Goal: Check status

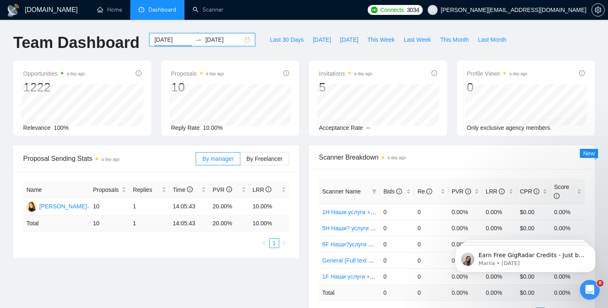
click at [240, 39] on div "[DATE] [DATE]" at bounding box center [202, 39] width 106 height 13
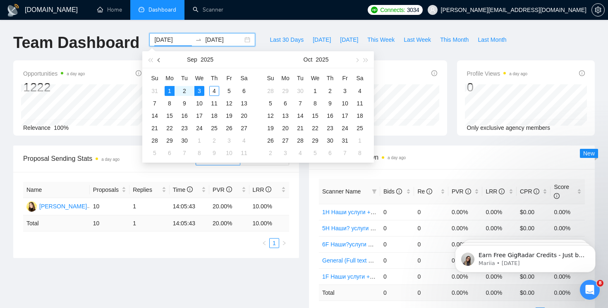
click at [158, 58] on button "button" at bounding box center [159, 59] width 9 height 17
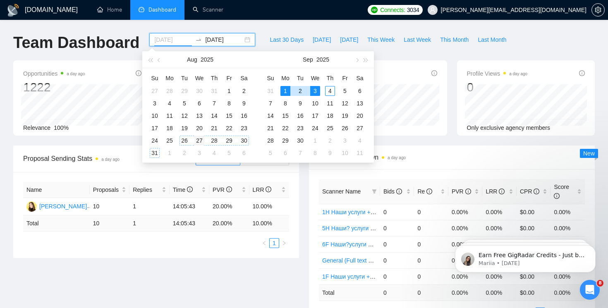
type input "[DATE]"
click at [198, 137] on div "27" at bounding box center [200, 141] width 10 height 10
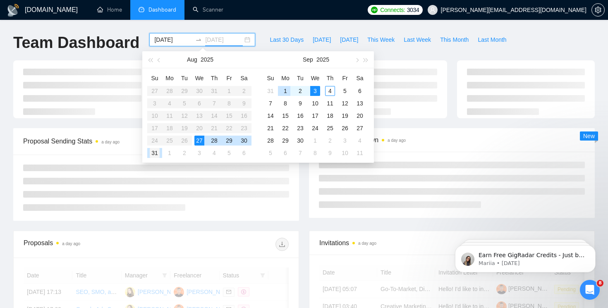
type input "[DATE]"
click at [155, 152] on div "31" at bounding box center [155, 153] width 10 height 10
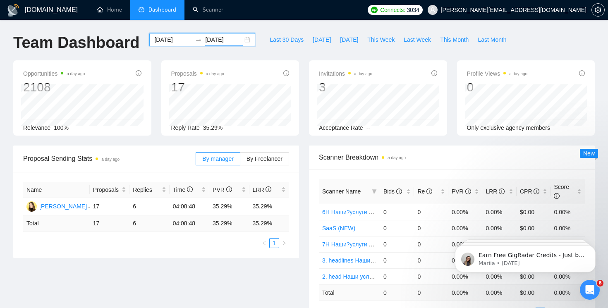
click at [237, 36] on div "[DATE] [DATE]" at bounding box center [202, 39] width 106 height 13
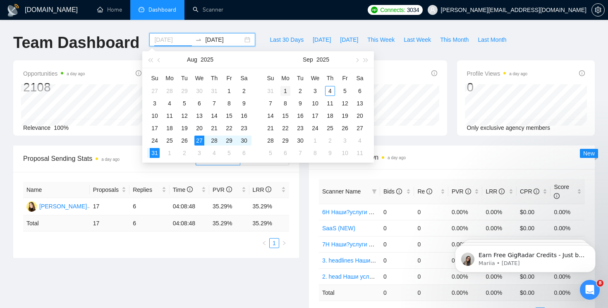
type input "[DATE]"
click at [286, 91] on div "1" at bounding box center [286, 91] width 10 height 10
type input "[DATE]"
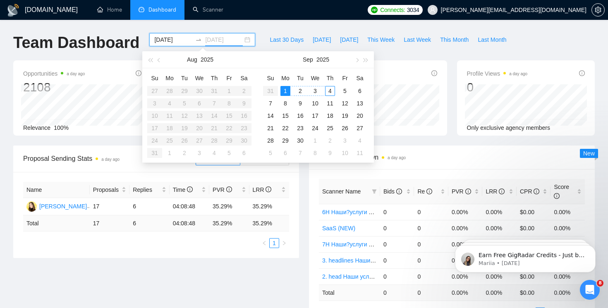
click at [332, 91] on div "4" at bounding box center [330, 91] width 10 height 10
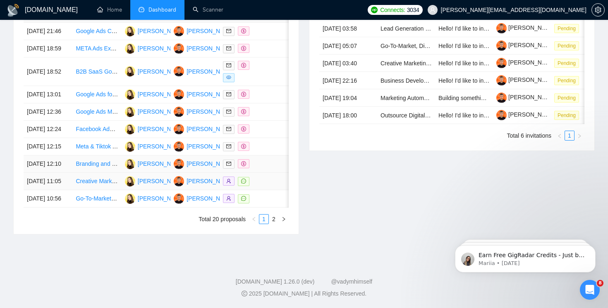
scroll to position [428, 0]
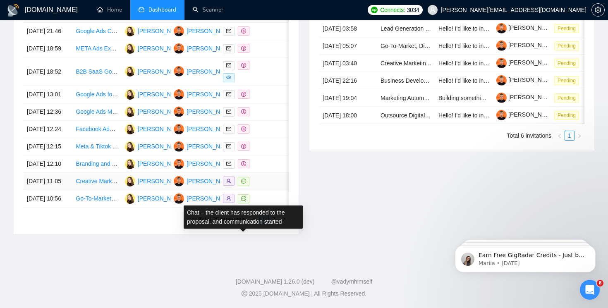
click at [244, 180] on icon "message" at bounding box center [243, 181] width 5 height 5
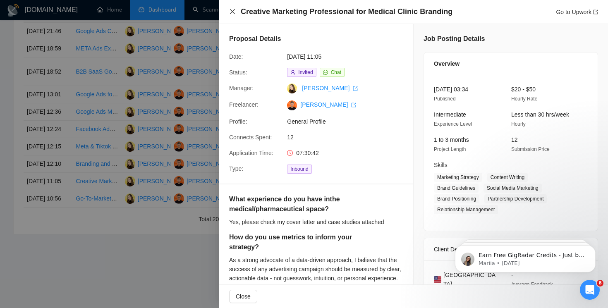
click at [231, 10] on icon "close" at bounding box center [232, 11] width 5 height 5
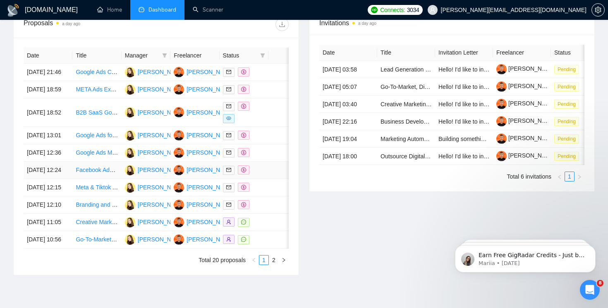
scroll to position [339, 0]
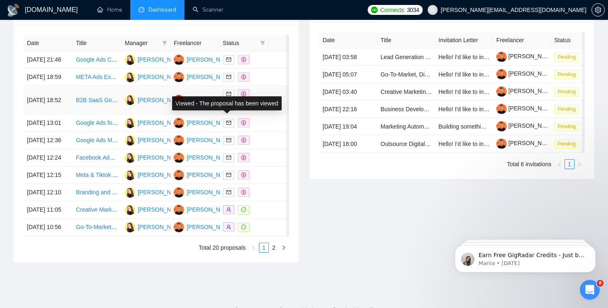
click at [230, 108] on icon "eye" at bounding box center [228, 105] width 5 height 5
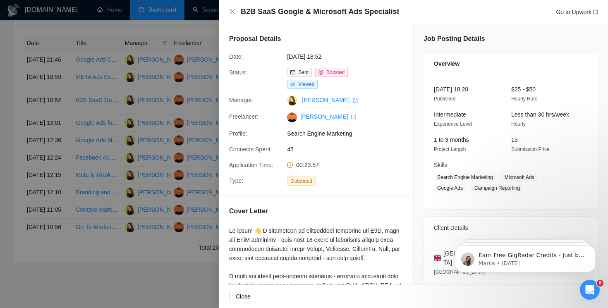
scroll to position [33, 0]
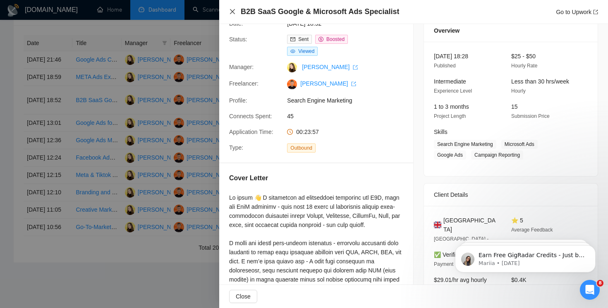
click at [230, 11] on icon "close" at bounding box center [232, 11] width 7 height 7
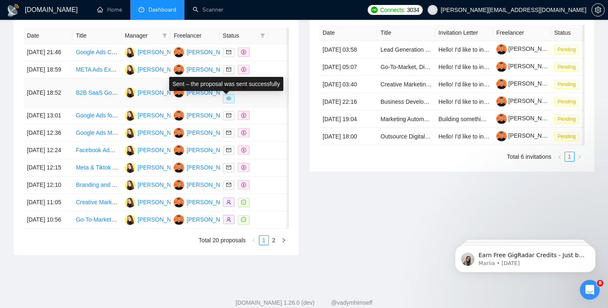
scroll to position [347, 0]
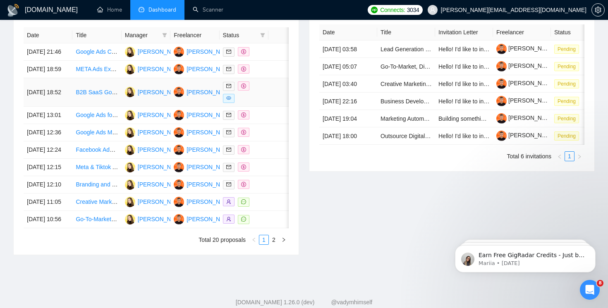
click at [229, 100] on icon "eye" at bounding box center [228, 98] width 5 height 4
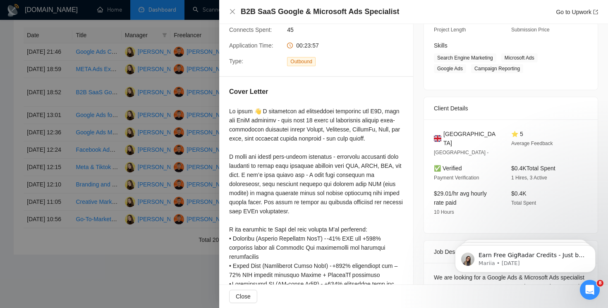
scroll to position [92, 0]
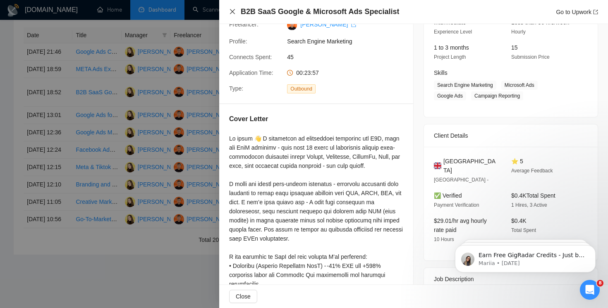
click at [230, 14] on icon "close" at bounding box center [232, 11] width 5 height 5
